Goal: Transaction & Acquisition: Purchase product/service

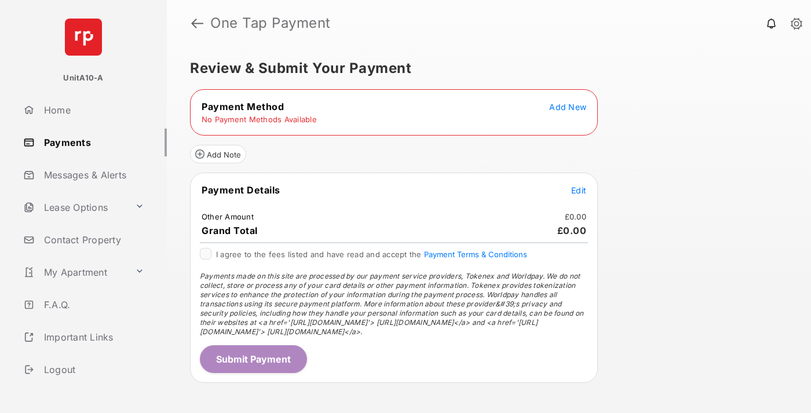
click at [568, 107] on span "Add New" at bounding box center [567, 107] width 37 height 10
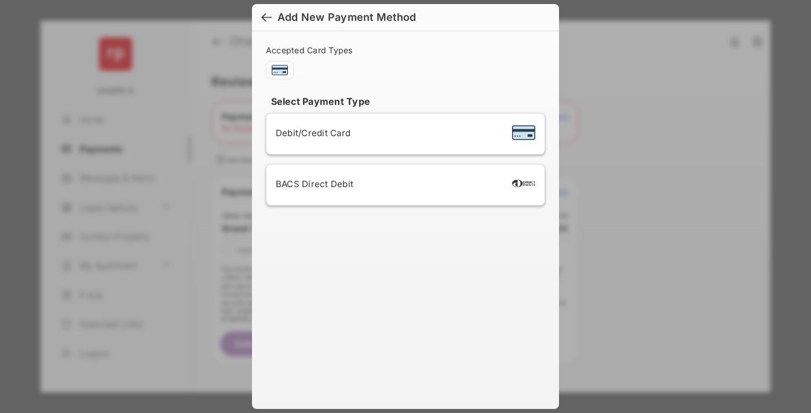
click at [310, 133] on span "Debit/Credit Card" at bounding box center [313, 132] width 75 height 11
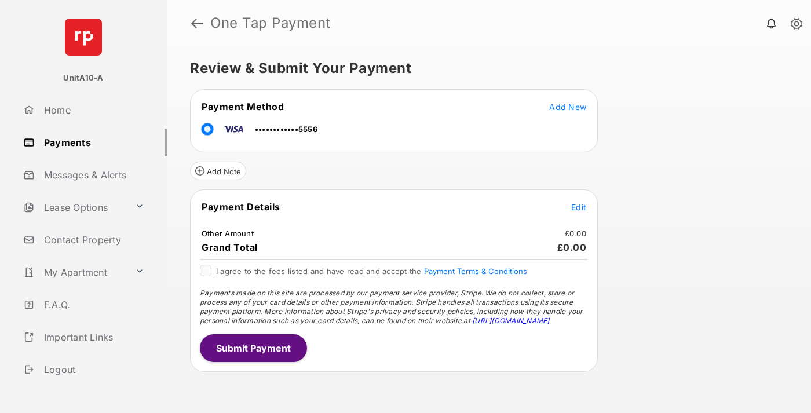
click at [579, 207] on span "Edit" at bounding box center [578, 207] width 15 height 10
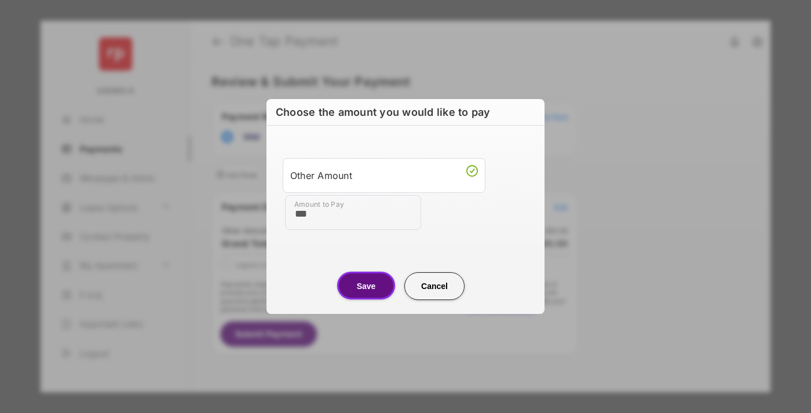
type input "***"
click at [366, 286] on button "Save" at bounding box center [366, 286] width 58 height 28
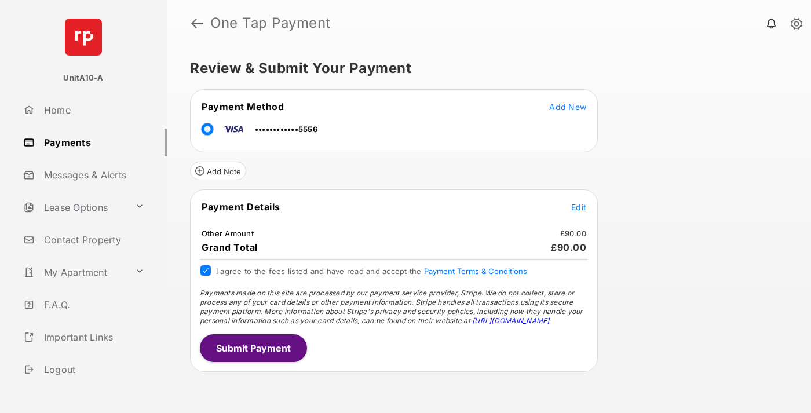
click at [252, 347] on button "Submit Payment" at bounding box center [253, 348] width 107 height 28
